Goal: Task Accomplishment & Management: Manage account settings

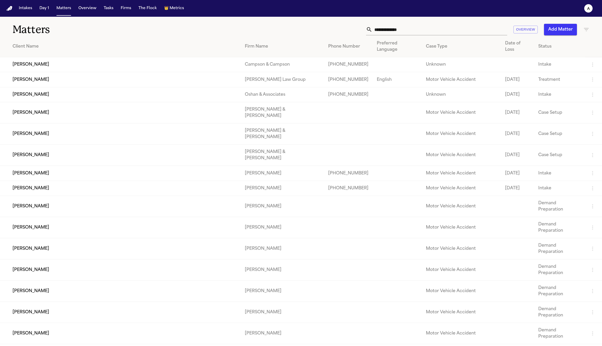
click at [396, 32] on input "text" at bounding box center [439, 29] width 135 height 11
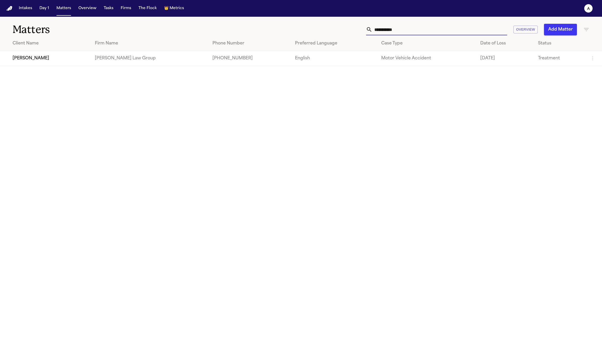
type input "**********"
click at [48, 60] on td "[PERSON_NAME]" at bounding box center [45, 58] width 91 height 15
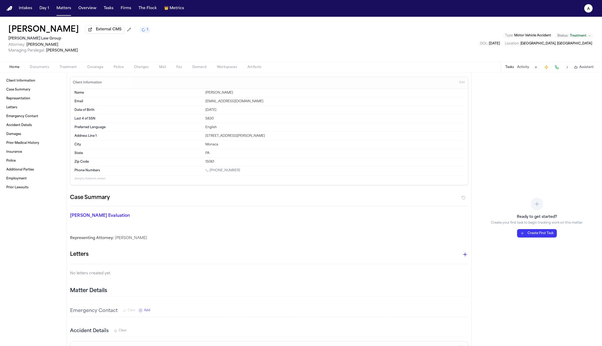
click at [523, 68] on button "Activity" at bounding box center [523, 67] width 12 height 4
click at [92, 216] on p "[PERSON_NAME] Evaluation" at bounding box center [134, 215] width 129 height 6
click at [143, 32] on icon "1 active task" at bounding box center [143, 30] width 4 height 4
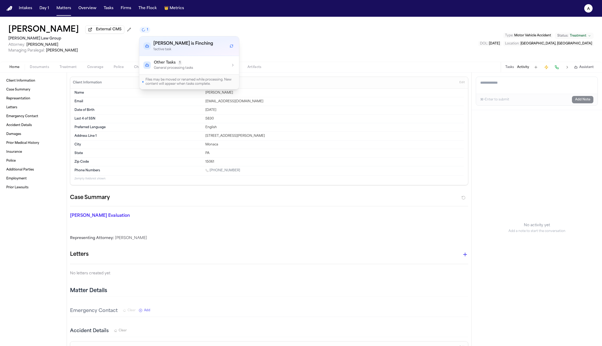
click at [206, 64] on div "Other Tasks 1 General processing tasks" at bounding box center [188, 65] width 91 height 10
